Goal: Check status: Check status

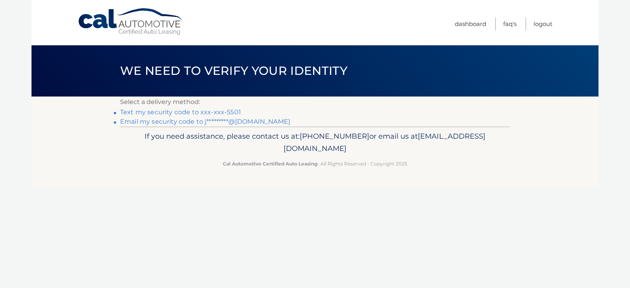
click at [246, 122] on link "Email my security code to j*********@gmail.com" at bounding box center [205, 121] width 170 height 7
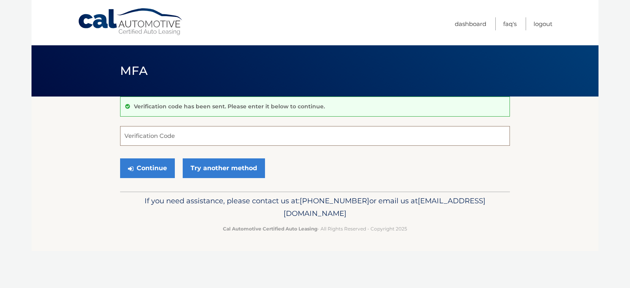
paste input "067773"
type input "067773"
click at [154, 165] on button "Continue" at bounding box center [147, 168] width 55 height 20
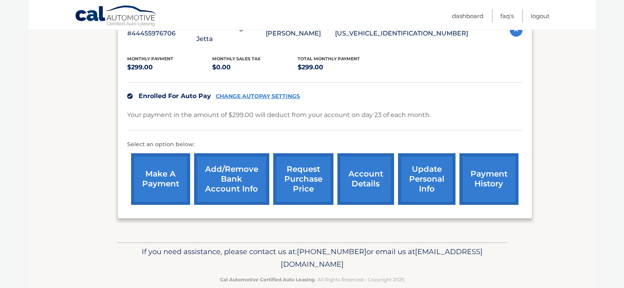
scroll to position [157, 0]
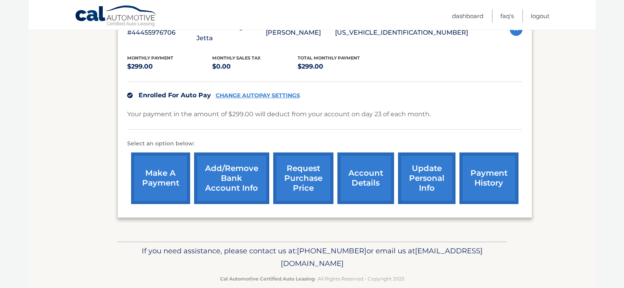
click at [506, 167] on link "payment history" at bounding box center [488, 178] width 59 height 52
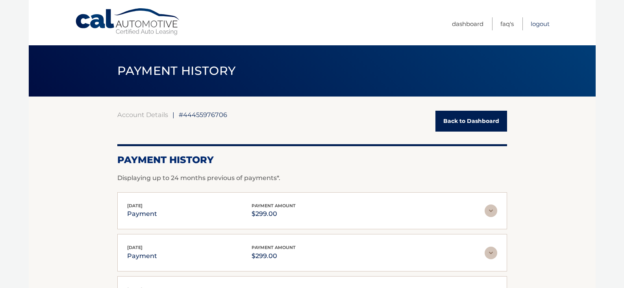
click at [545, 25] on link "Logout" at bounding box center [540, 23] width 19 height 13
